Goal: Information Seeking & Learning: Check status

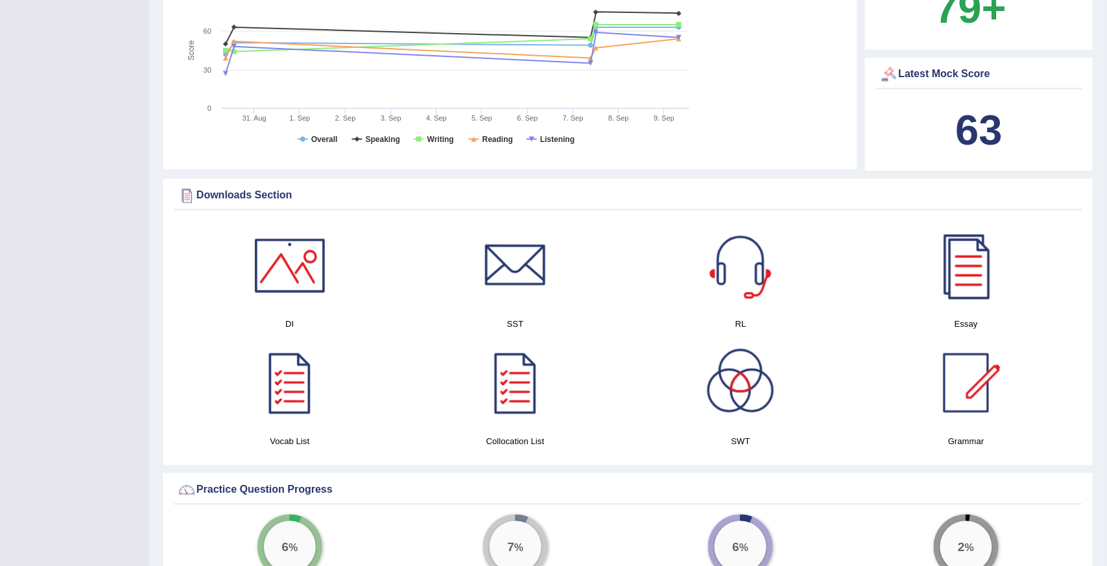
scroll to position [496, 0]
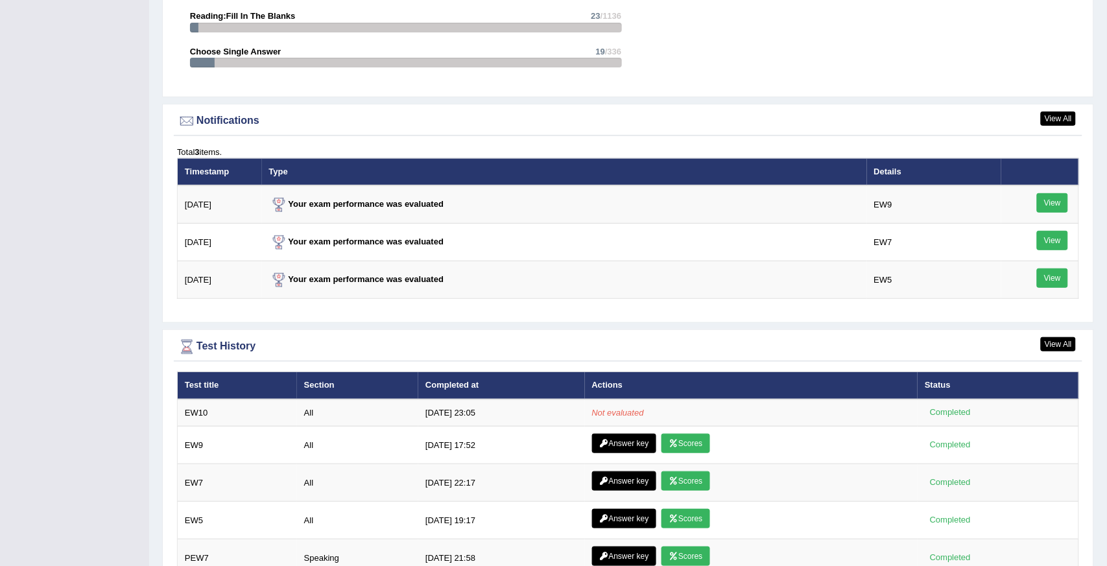
scroll to position [1487, 0]
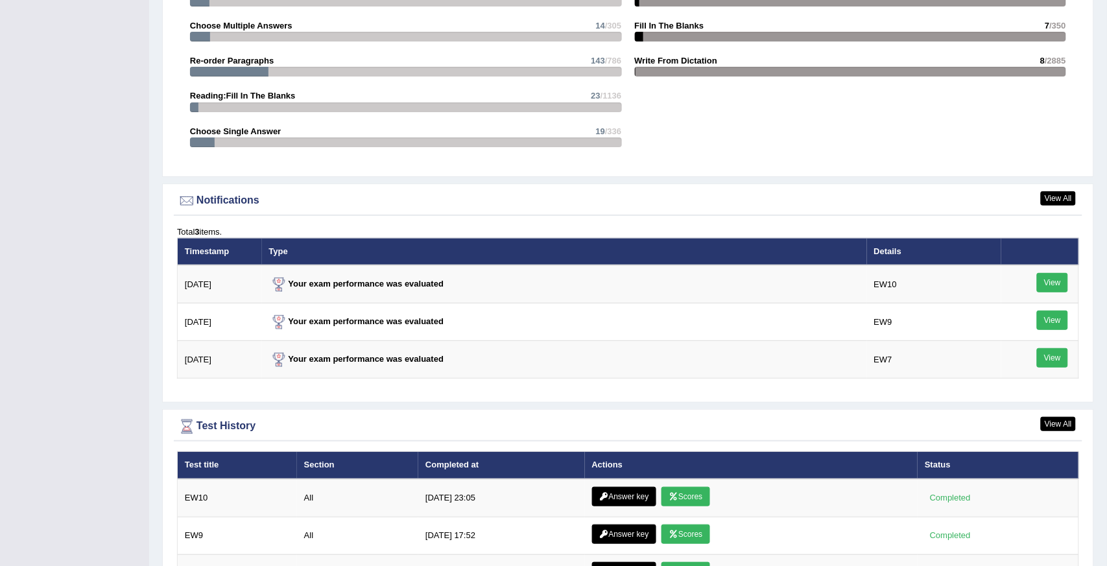
scroll to position [1679, 0]
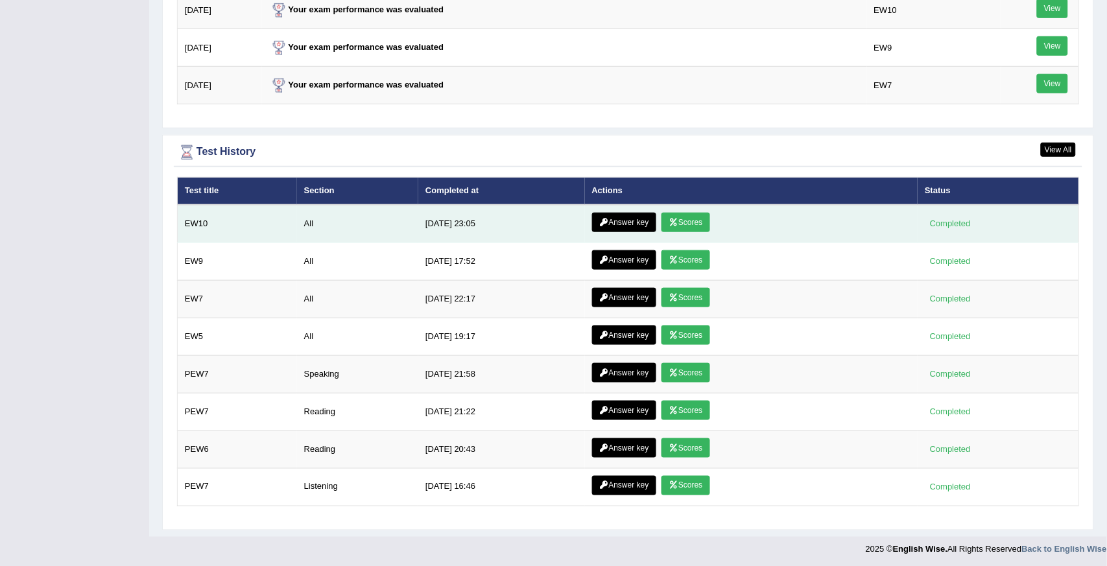
click at [697, 218] on link "Scores" at bounding box center [686, 222] width 48 height 19
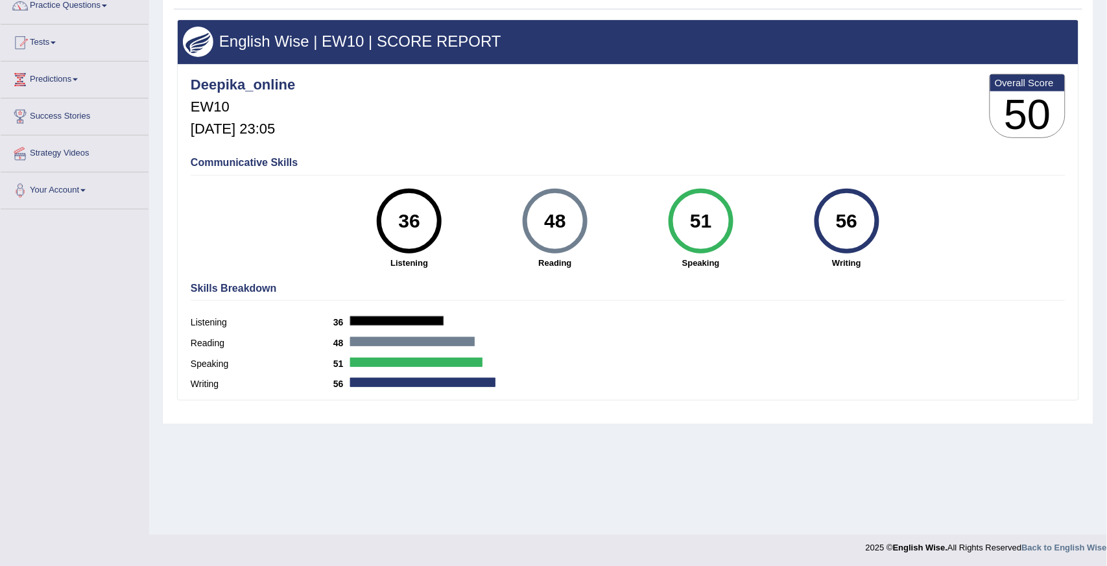
scroll to position [114, 0]
